Goal: Information Seeking & Learning: Learn about a topic

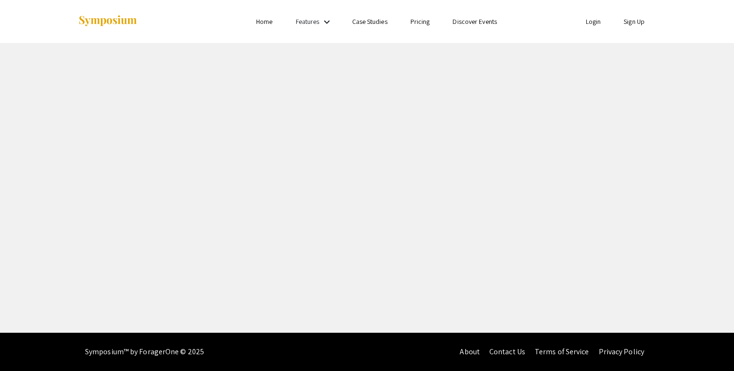
drag, startPoint x: 0, startPoint y: 0, endPoint x: 497, endPoint y: 121, distance: 511.2
click at [497, 121] on div "Skip navigation Home Features keyboard_arrow_down Case Studies Pricing Discover…" at bounding box center [367, 166] width 734 height 332
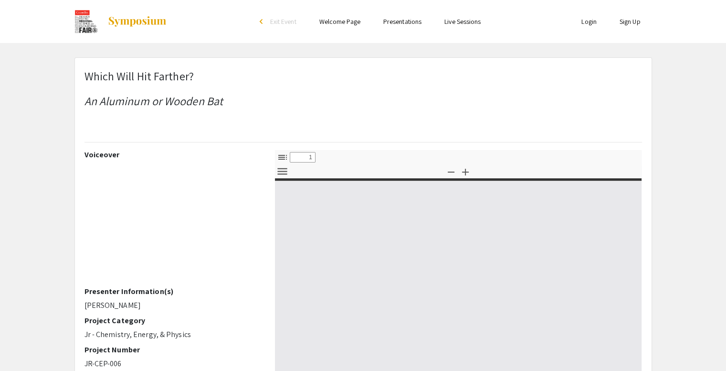
select select "custom"
type input "0"
select select "custom"
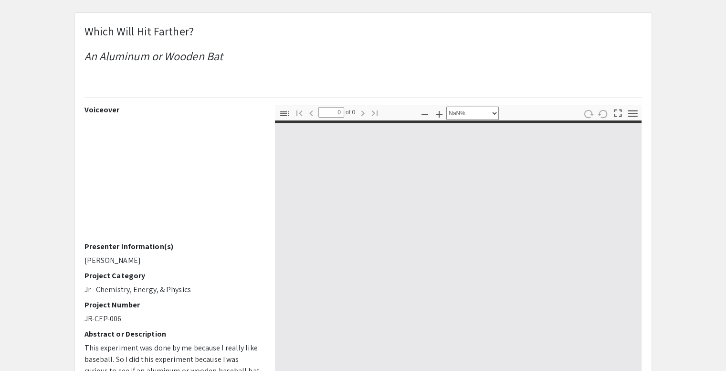
scroll to position [48, 0]
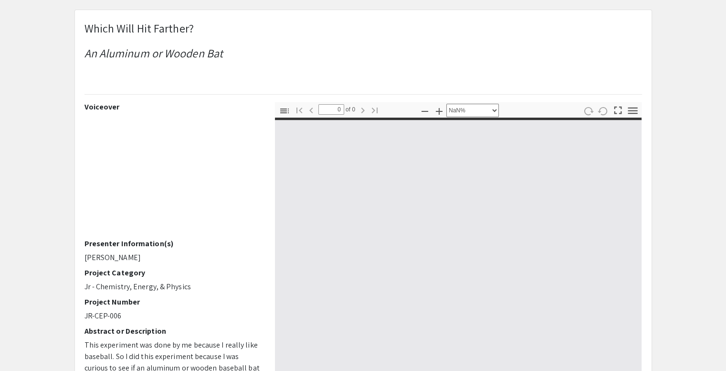
type input "1"
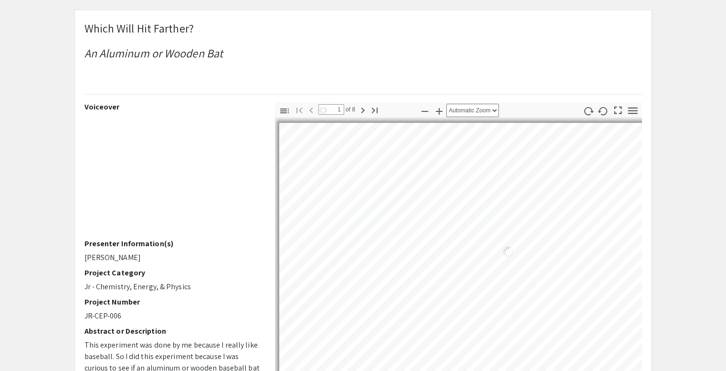
select select "auto"
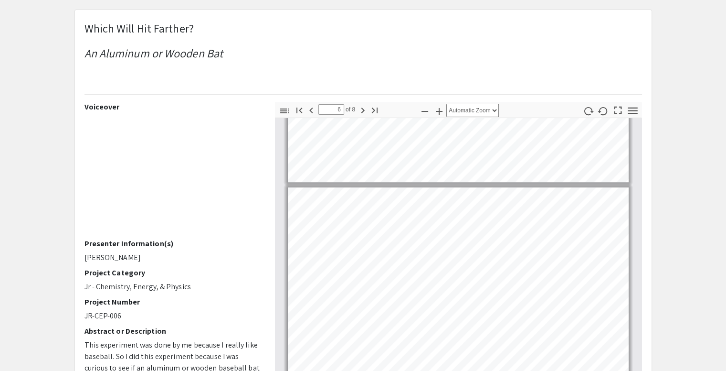
scroll to position [956, 0]
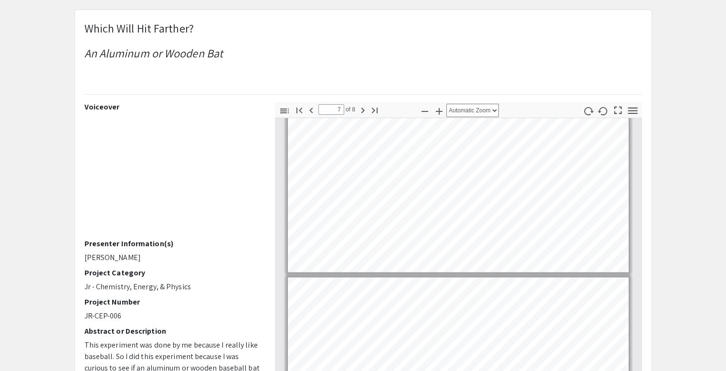
type input "8"
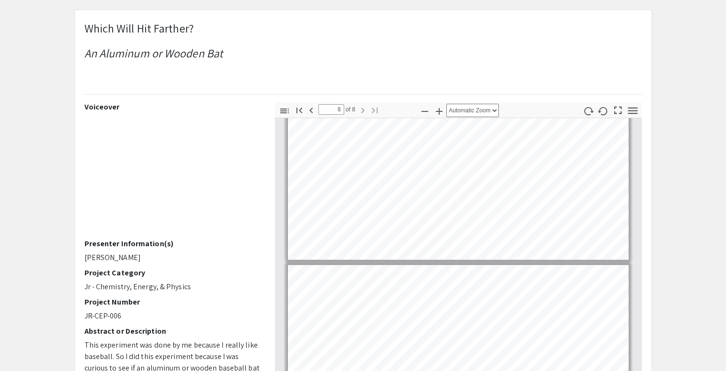
scroll to position [1257, 0]
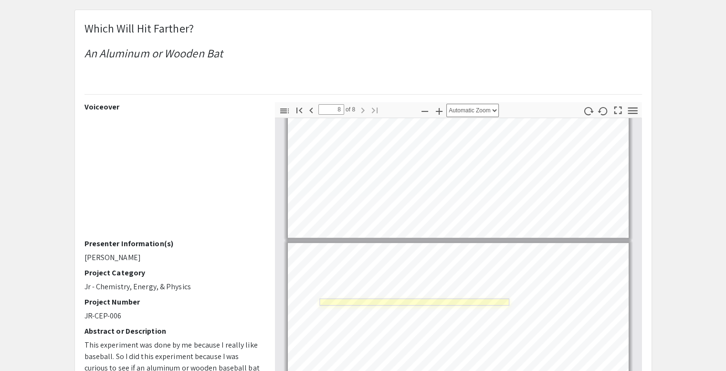
click at [362, 300] on link "Page 8" at bounding box center [415, 301] width 190 height 7
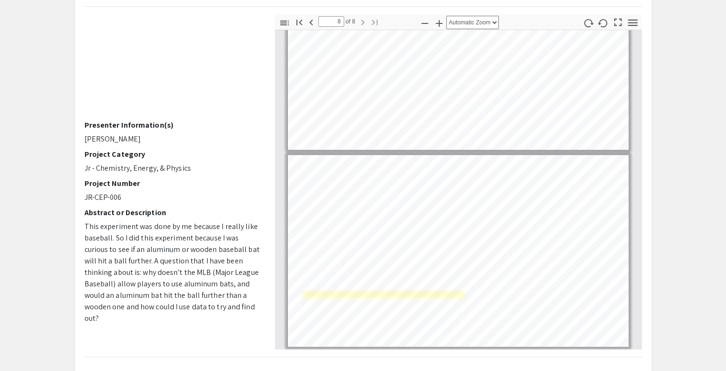
scroll to position [143, 0]
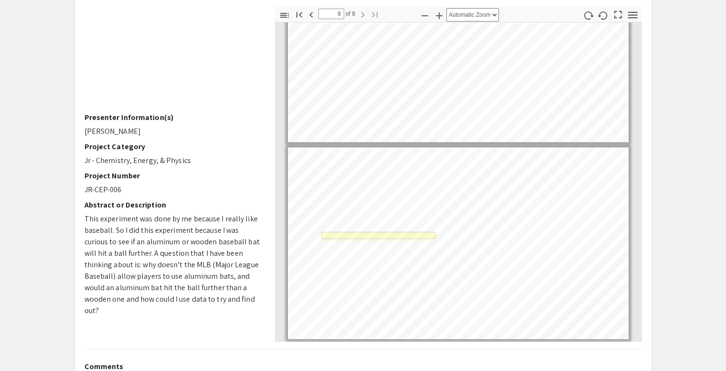
click at [426, 234] on link "Page 8" at bounding box center [378, 234] width 114 height 7
click at [398, 220] on link "Page 8" at bounding box center [382, 220] width 124 height 7
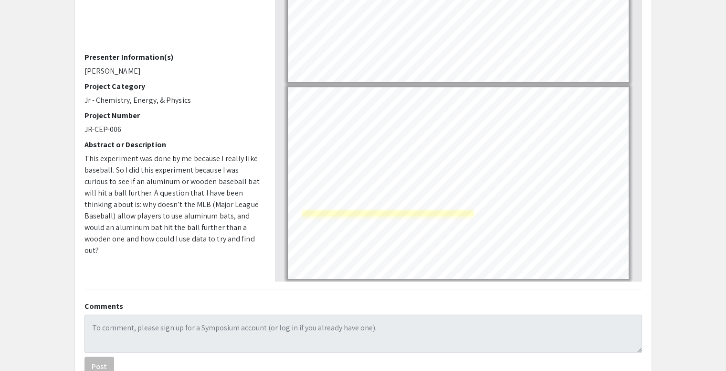
scroll to position [191, 0]
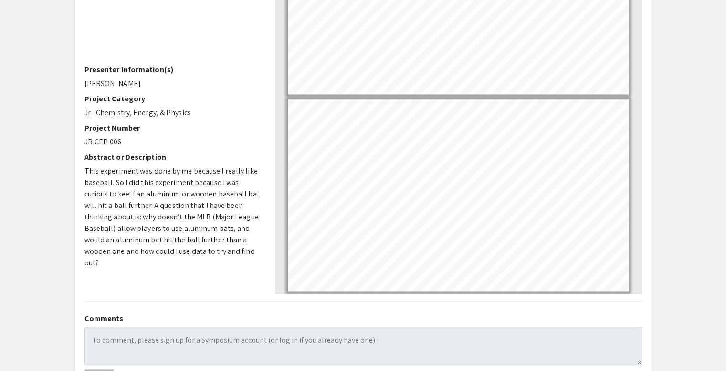
click at [499, 156] on link "Page 8" at bounding box center [415, 158] width 190 height 7
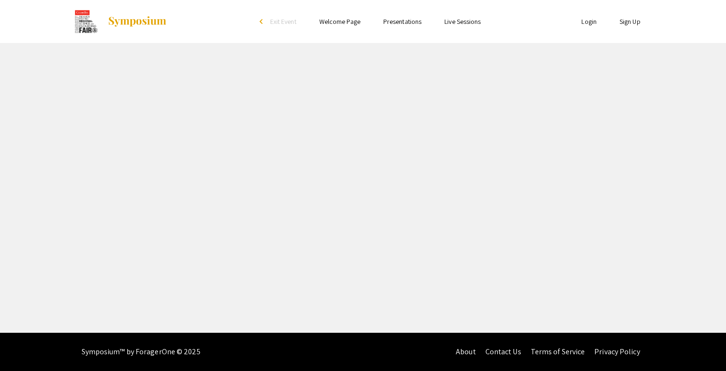
select select "custom"
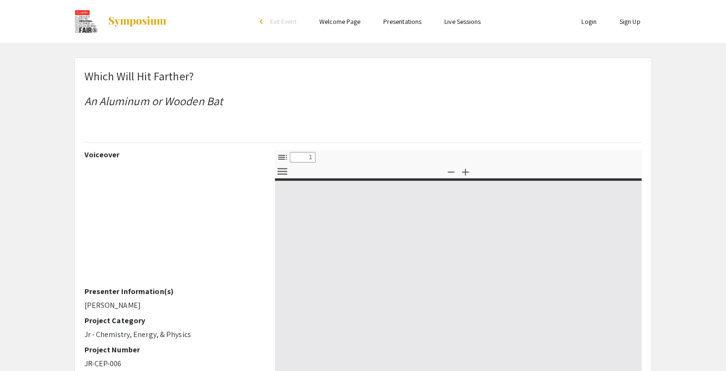
type input "0"
select select "custom"
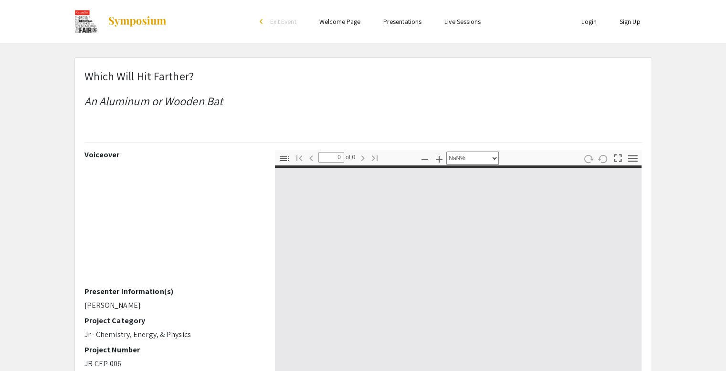
type input "1"
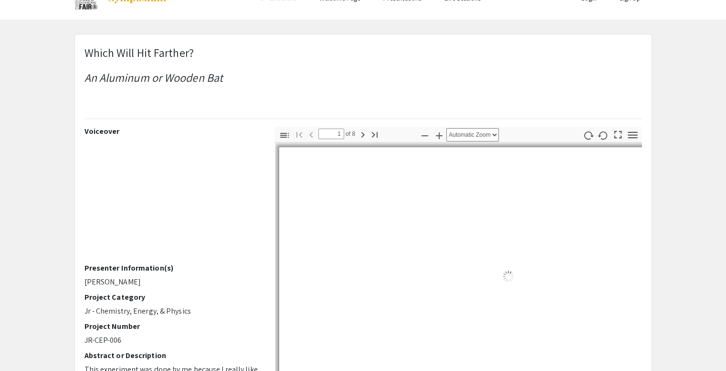
scroll to position [48, 0]
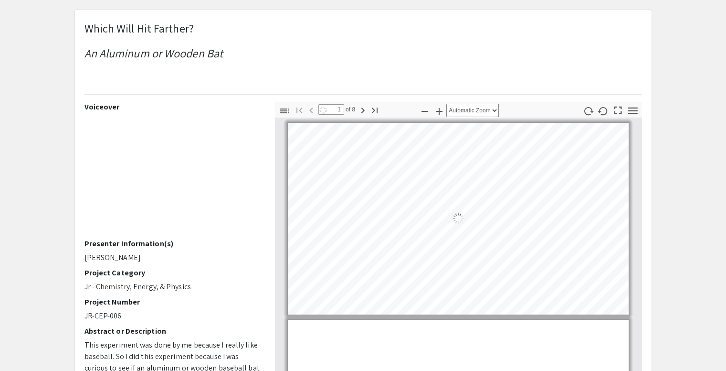
select select "auto"
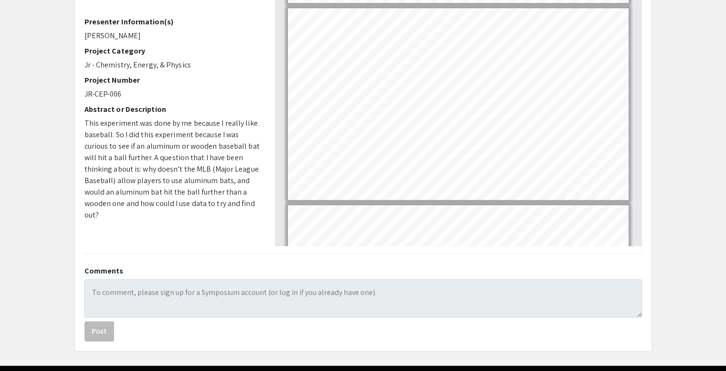
scroll to position [1257, 0]
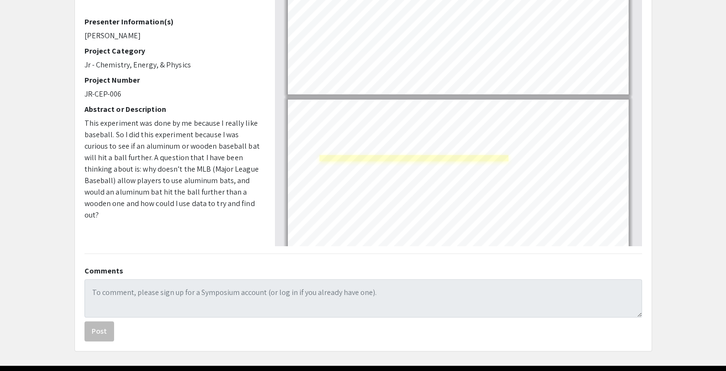
type input "8"
